Goal: Transaction & Acquisition: Download file/media

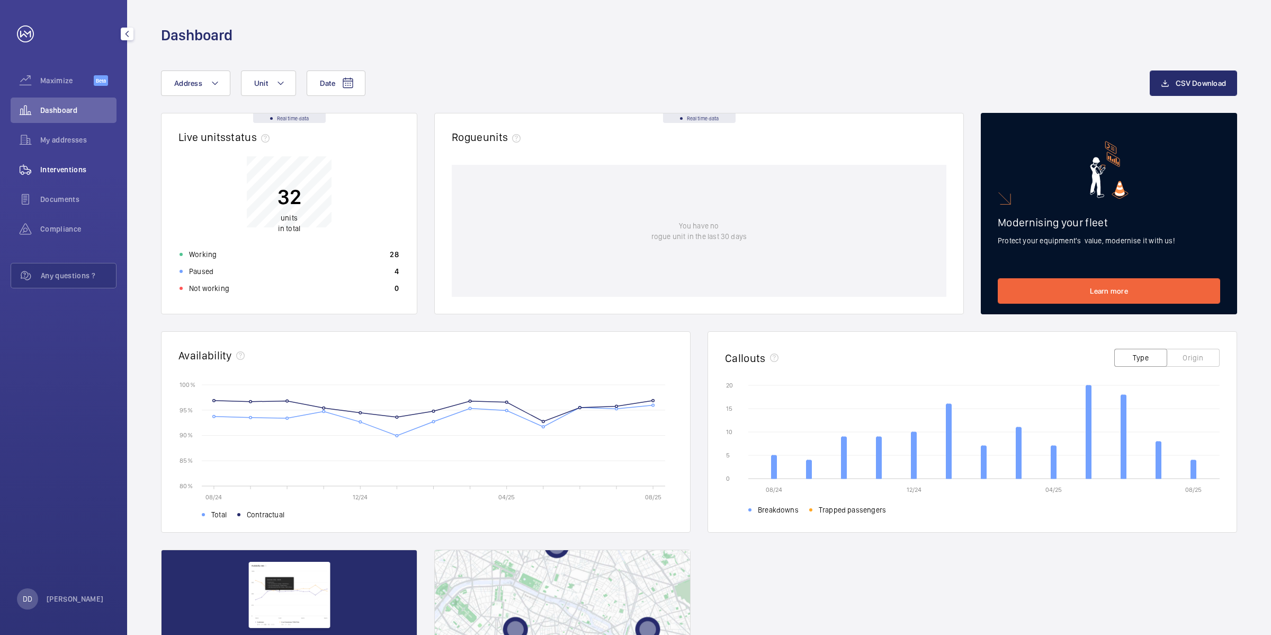
click at [67, 175] on div "Interventions" at bounding box center [64, 169] width 106 height 25
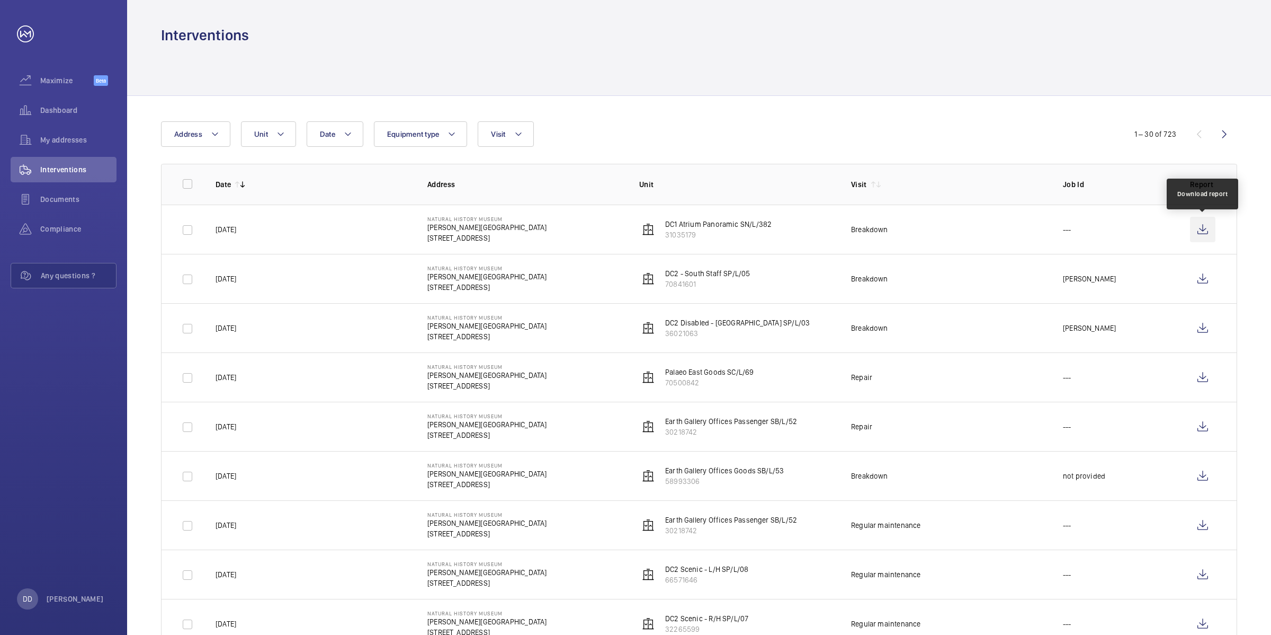
click at [1200, 229] on wm-front-icon-button at bounding box center [1202, 229] width 25 height 25
click at [1198, 231] on wm-front-icon-button at bounding box center [1202, 229] width 25 height 25
